Goal: Answer question/provide support: Share knowledge or assist other users

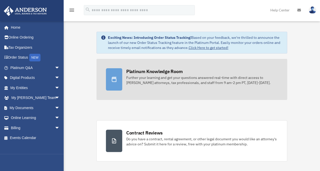
click at [209, 72] on div "Platinum Knowledge Room Further your learning and get your questions answered r…" at bounding box center [202, 76] width 152 height 17
click at [169, 72] on div "Platinum Knowledge Room" at bounding box center [154, 71] width 56 height 6
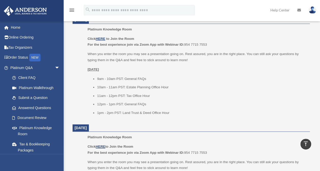
scroll to position [229, 0]
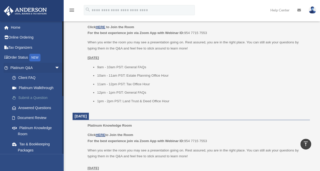
click at [29, 97] on link "Submit a Question" at bounding box center [37, 98] width 60 height 10
click at [28, 106] on link "Answered Questions" at bounding box center [37, 108] width 60 height 10
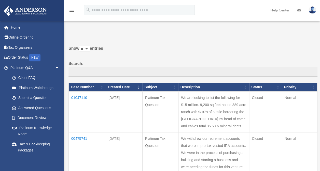
click at [221, 117] on td "We are looking to list the following for $15 million. 9,200 sq feet house 389 a…" at bounding box center [213, 112] width 71 height 41
click at [83, 98] on td "01047110" at bounding box center [87, 112] width 37 height 41
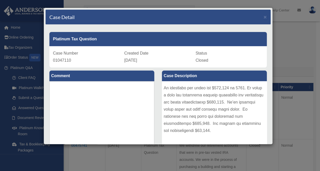
scroll to position [76, 0]
